Goal: Find specific page/section: Find specific page/section

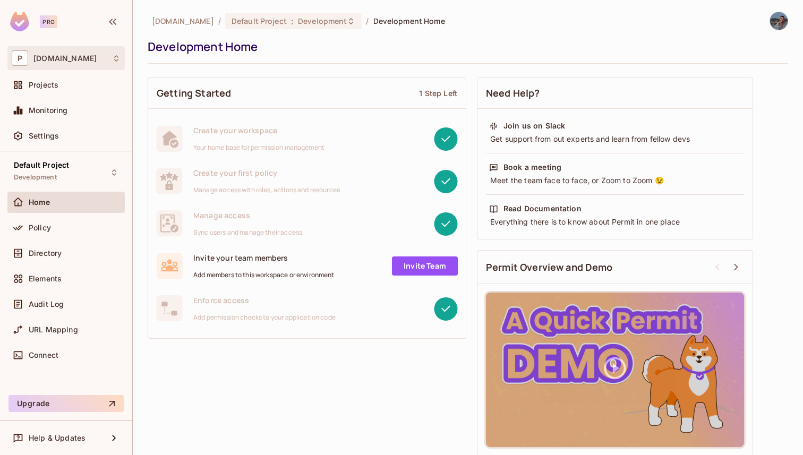
click at [92, 62] on div "P [DOMAIN_NAME]" at bounding box center [66, 57] width 109 height 15
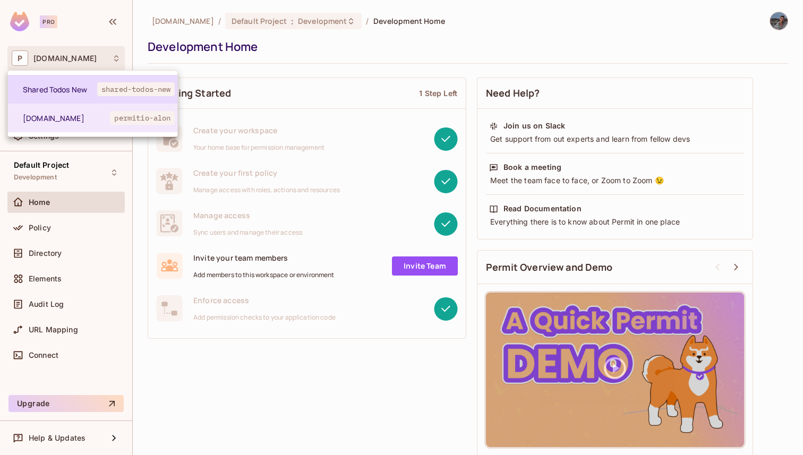
click at [88, 92] on span "Shared Todos New" at bounding box center [60, 89] width 74 height 10
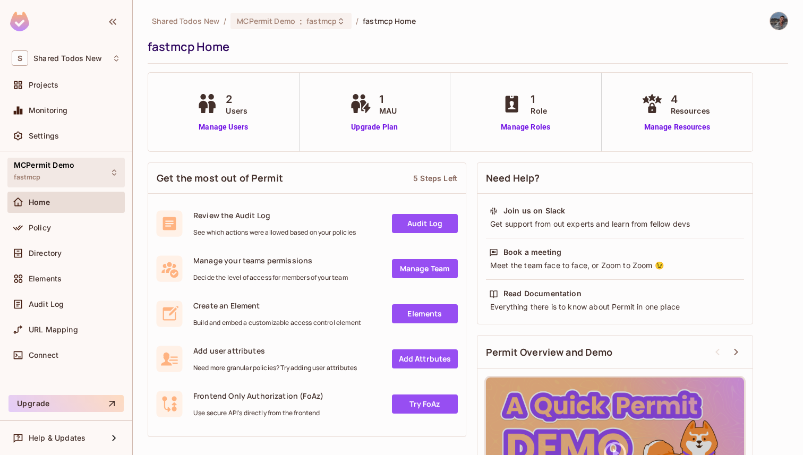
click at [91, 167] on div "MCPermit Demo fastmcp" at bounding box center [65, 172] width 117 height 29
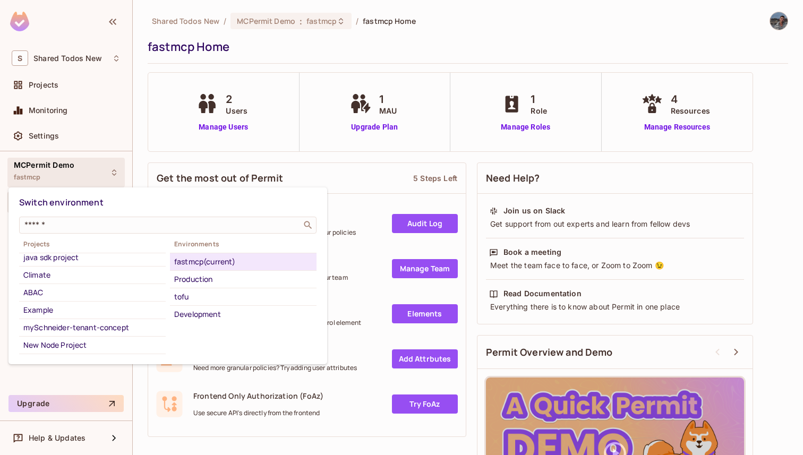
scroll to position [413, 0]
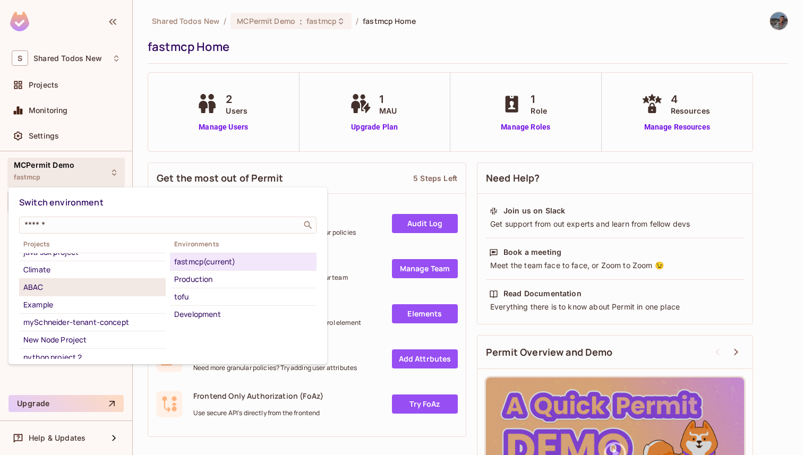
click at [81, 282] on div "ABAC" at bounding box center [92, 287] width 138 height 13
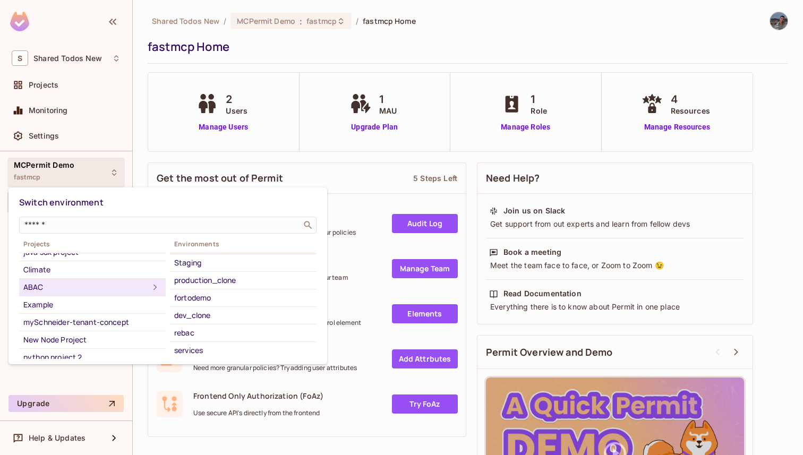
scroll to position [0, 0]
click at [232, 296] on div "production" at bounding box center [243, 296] width 138 height 13
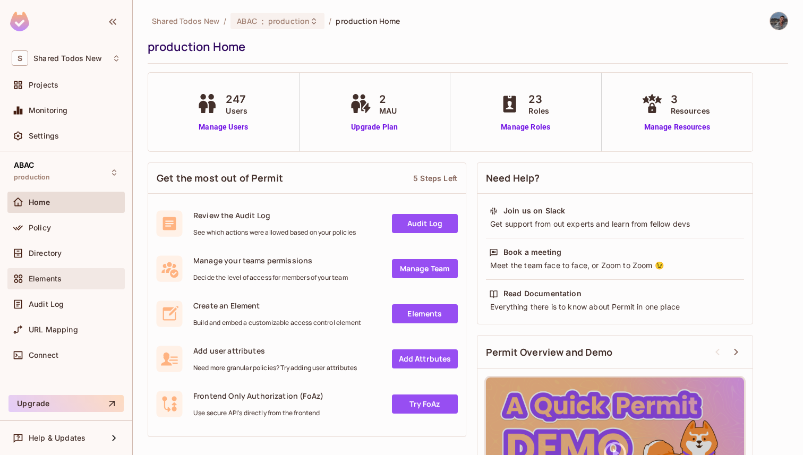
click at [68, 282] on div "Elements" at bounding box center [75, 278] width 92 height 8
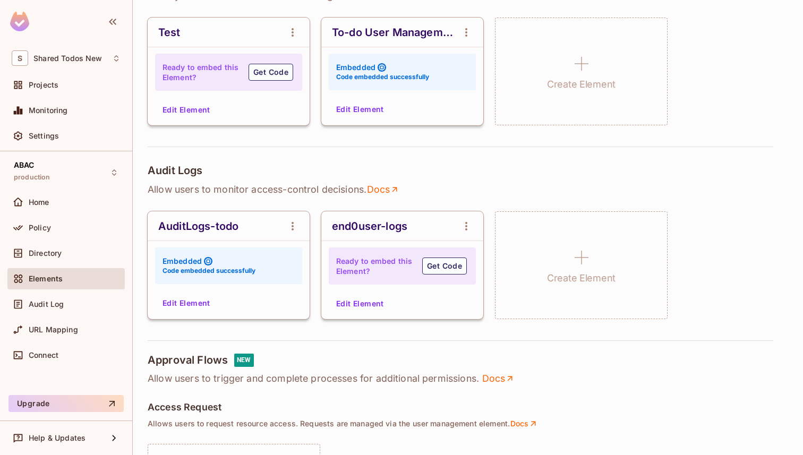
scroll to position [290, 0]
